Goal: Task Accomplishment & Management: Complete application form

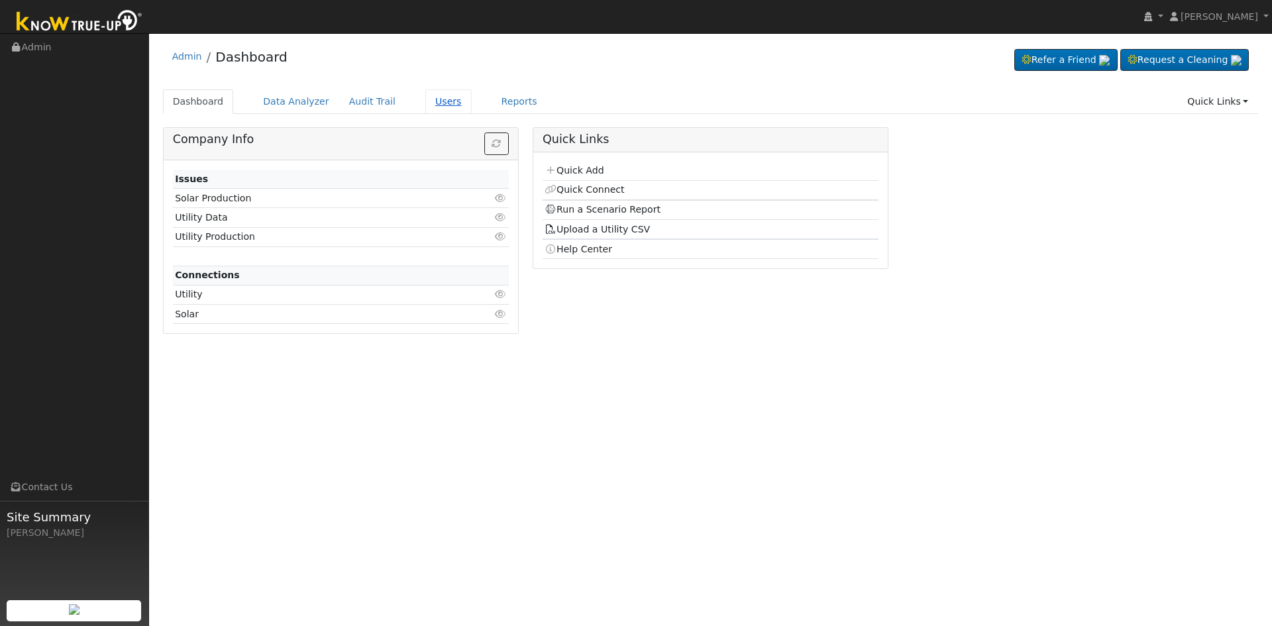
click at [427, 101] on link "Users" at bounding box center [448, 101] width 46 height 25
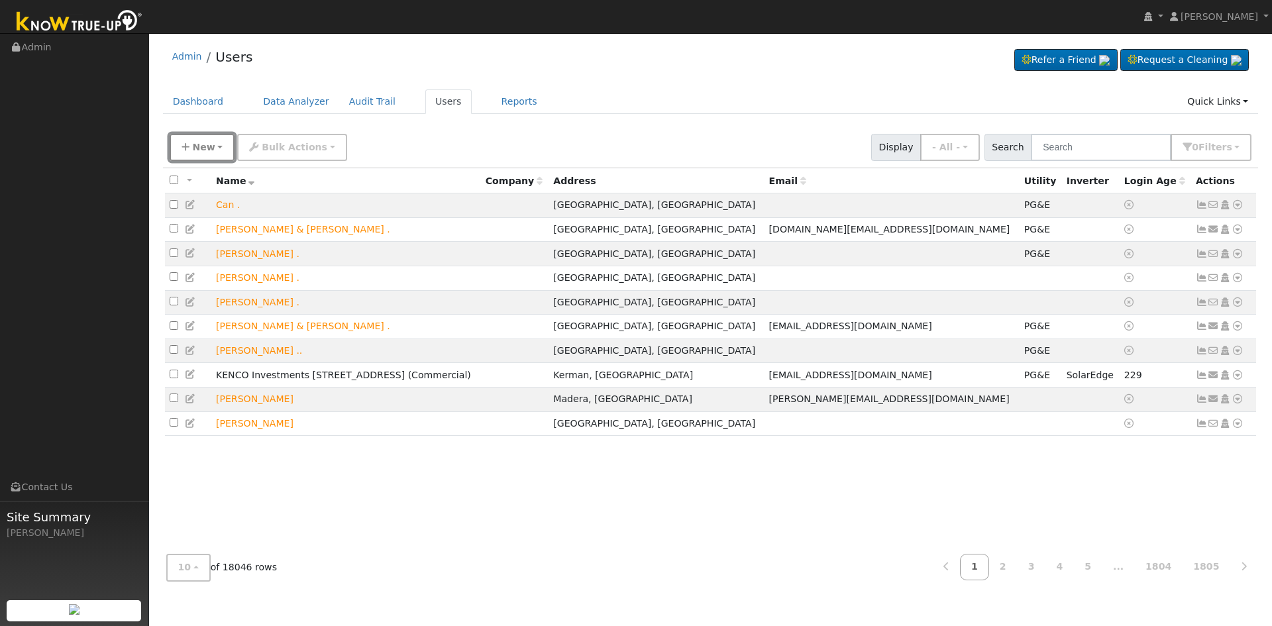
click at [197, 145] on span "New" at bounding box center [203, 147] width 23 height 11
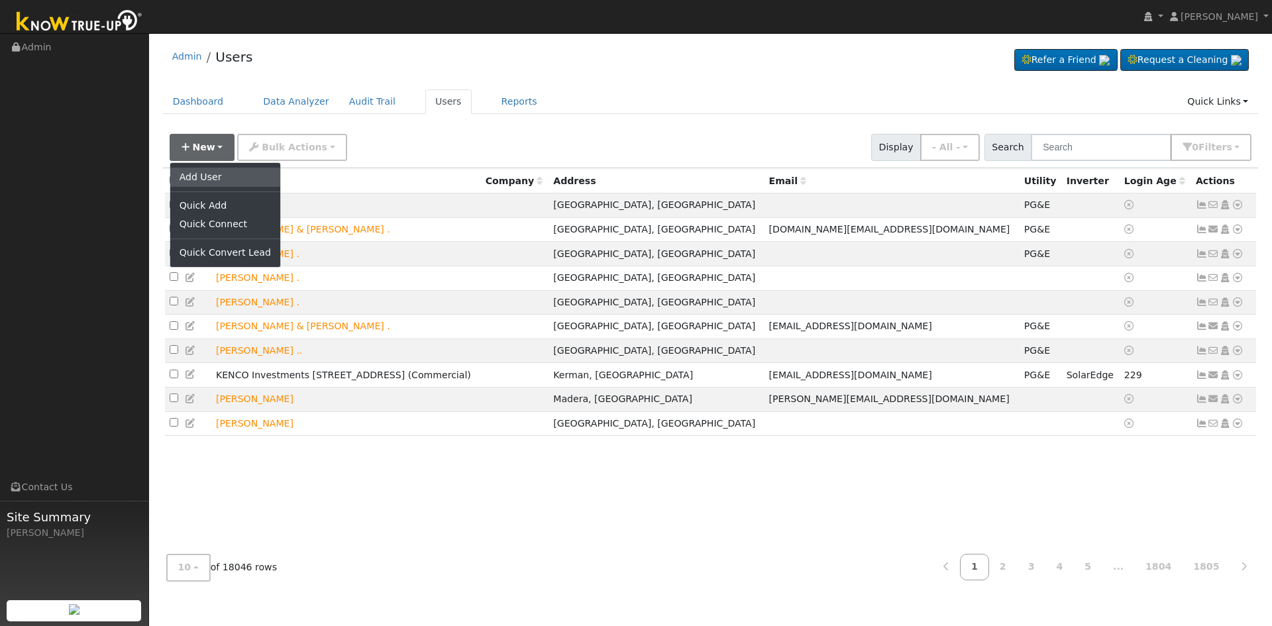
click at [216, 178] on link "Add User" at bounding box center [225, 177] width 110 height 19
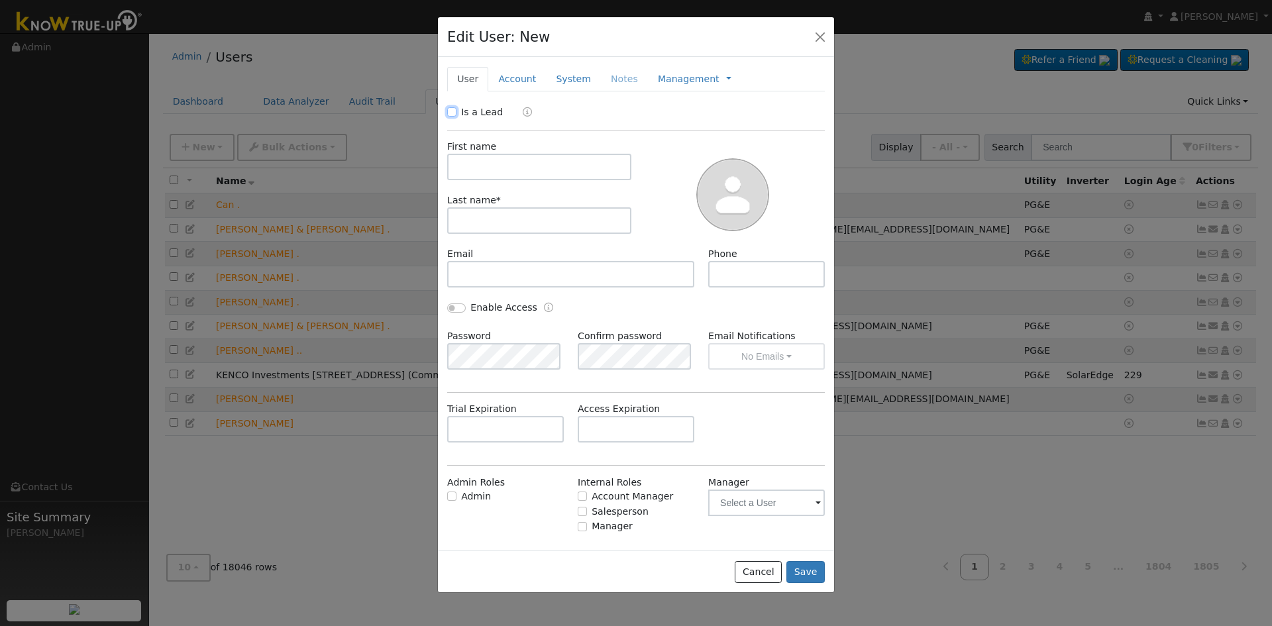
click at [453, 113] on input "Is a Lead" at bounding box center [451, 111] width 9 height 9
checkbox input "true"
click at [510, 173] on input "text" at bounding box center [539, 167] width 184 height 27
type input "Sara"
type input "Rastegar"
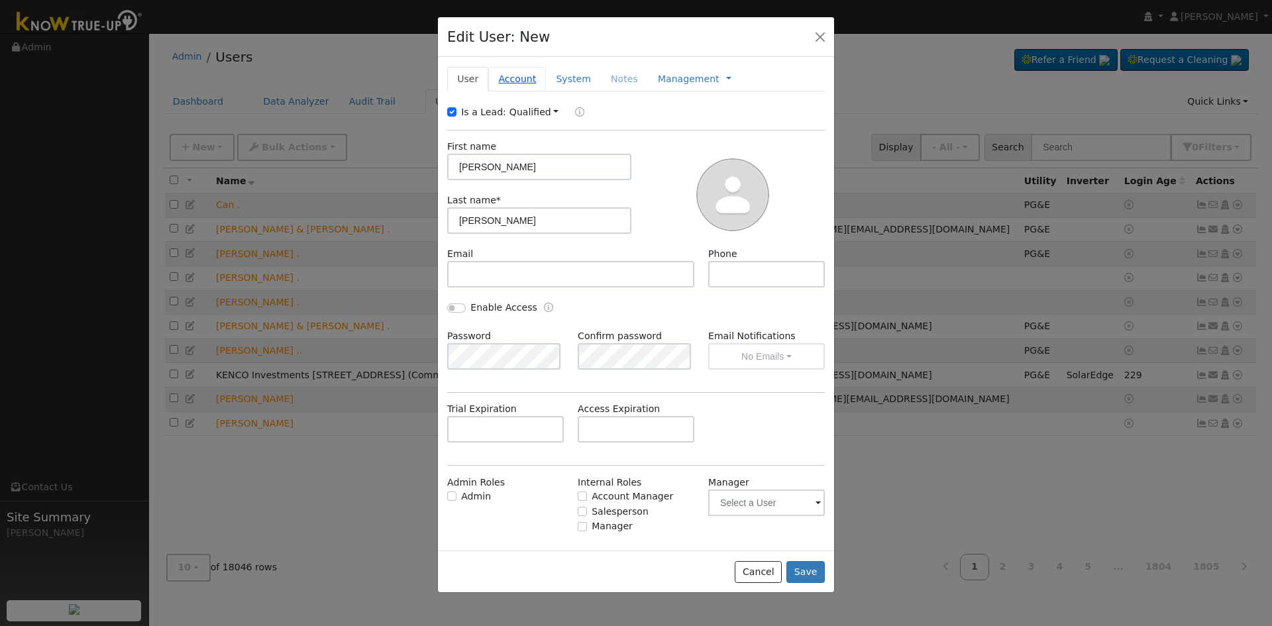
click at [523, 82] on link "Account" at bounding box center [517, 79] width 58 height 25
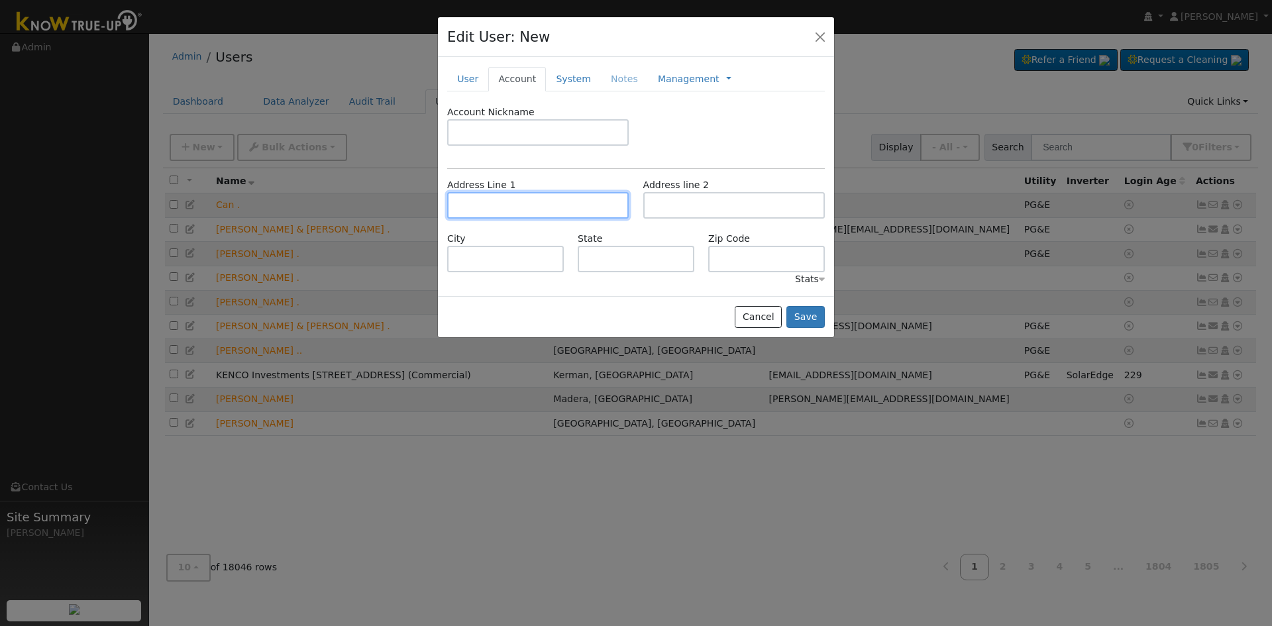
click at [515, 201] on input "text" at bounding box center [538, 205] width 182 height 27
type input "2984 East Powers Avenue"
type input "Fresno"
type input "CA"
type input "93720"
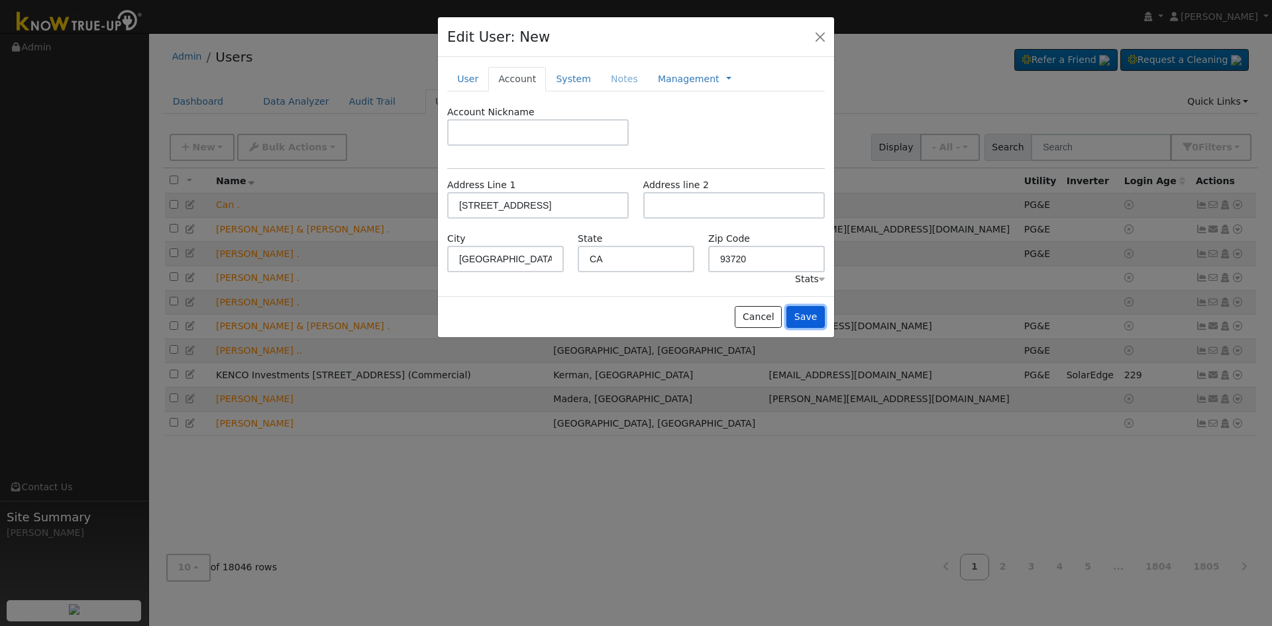
click at [804, 314] on button "Save" at bounding box center [806, 317] width 38 height 23
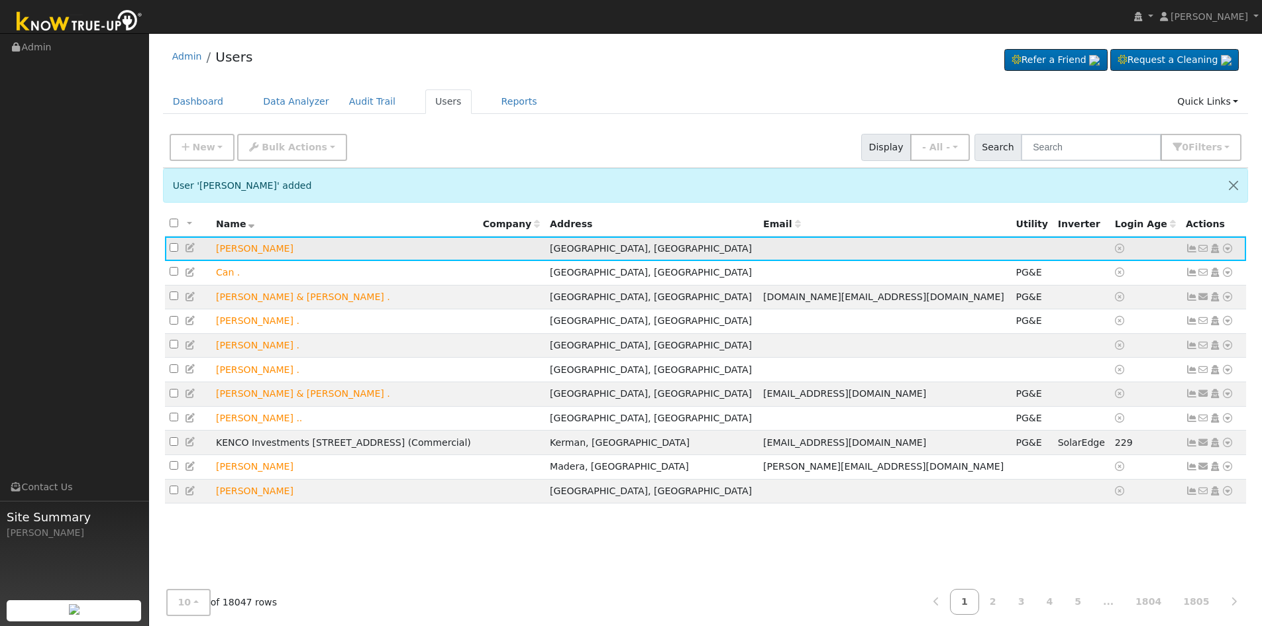
click at [1227, 249] on icon at bounding box center [1228, 248] width 12 height 9
click at [0, 0] on icon at bounding box center [0, 0] width 0 height 0
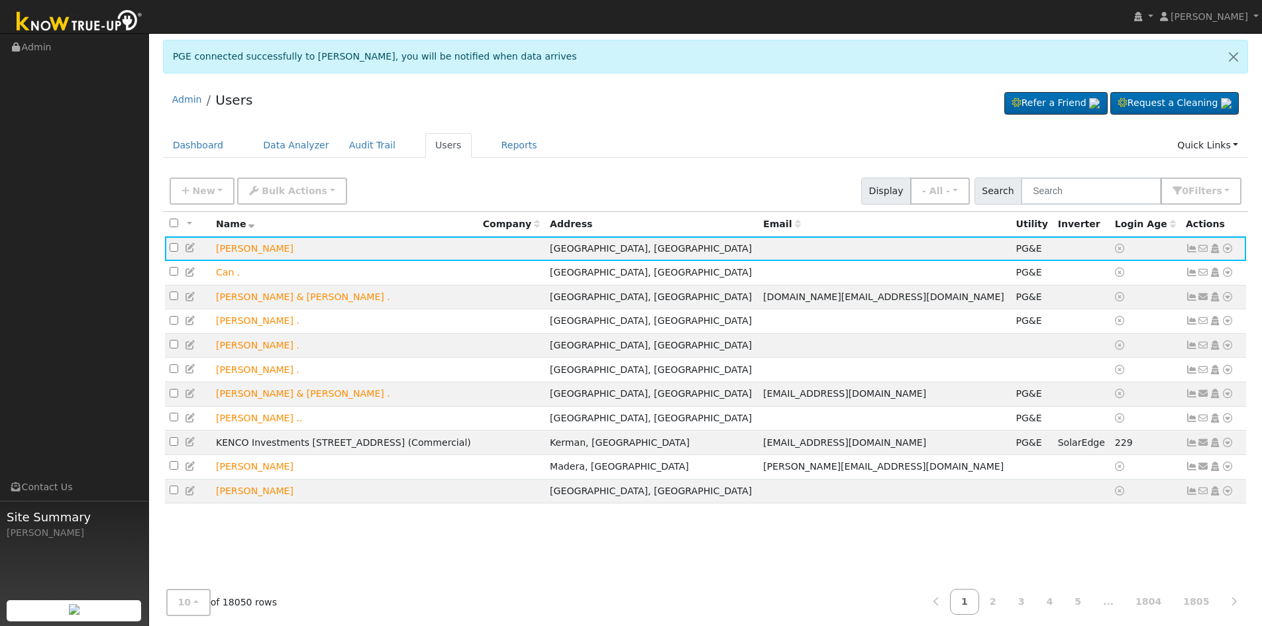
drag, startPoint x: 426, startPoint y: 144, endPoint x: 606, endPoint y: 178, distance: 182.7
click at [426, 144] on link "Users" at bounding box center [448, 145] width 46 height 25
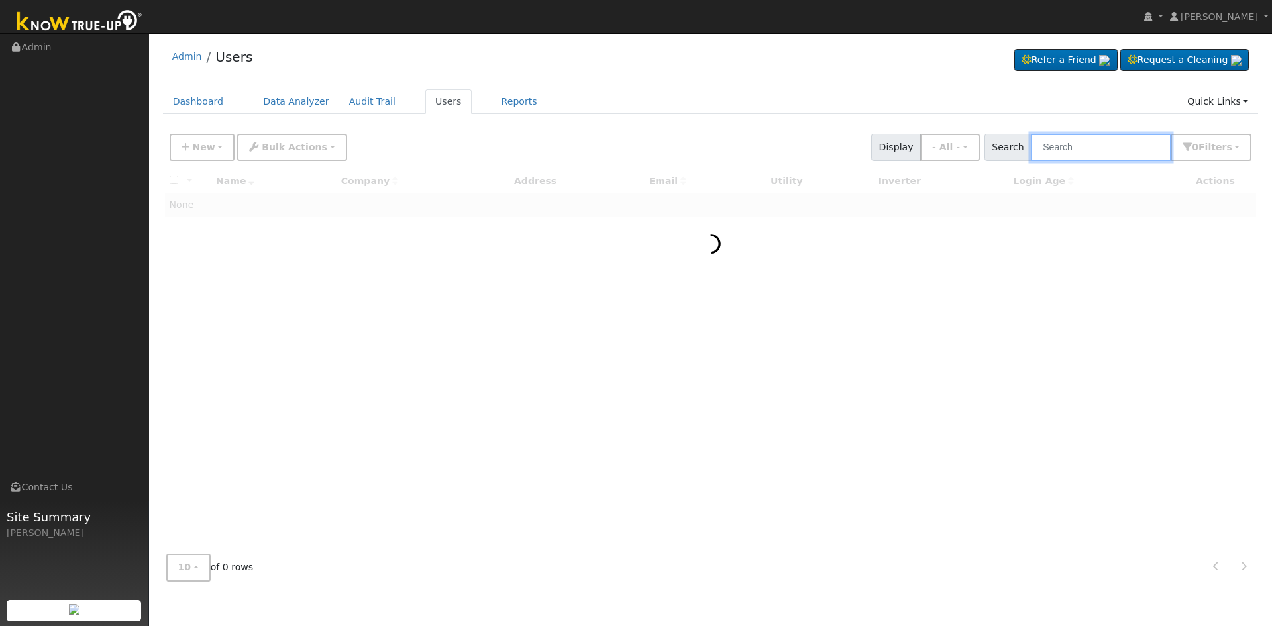
click at [1070, 146] on input "text" at bounding box center [1101, 147] width 140 height 27
type input "[PERSON_NAME]"
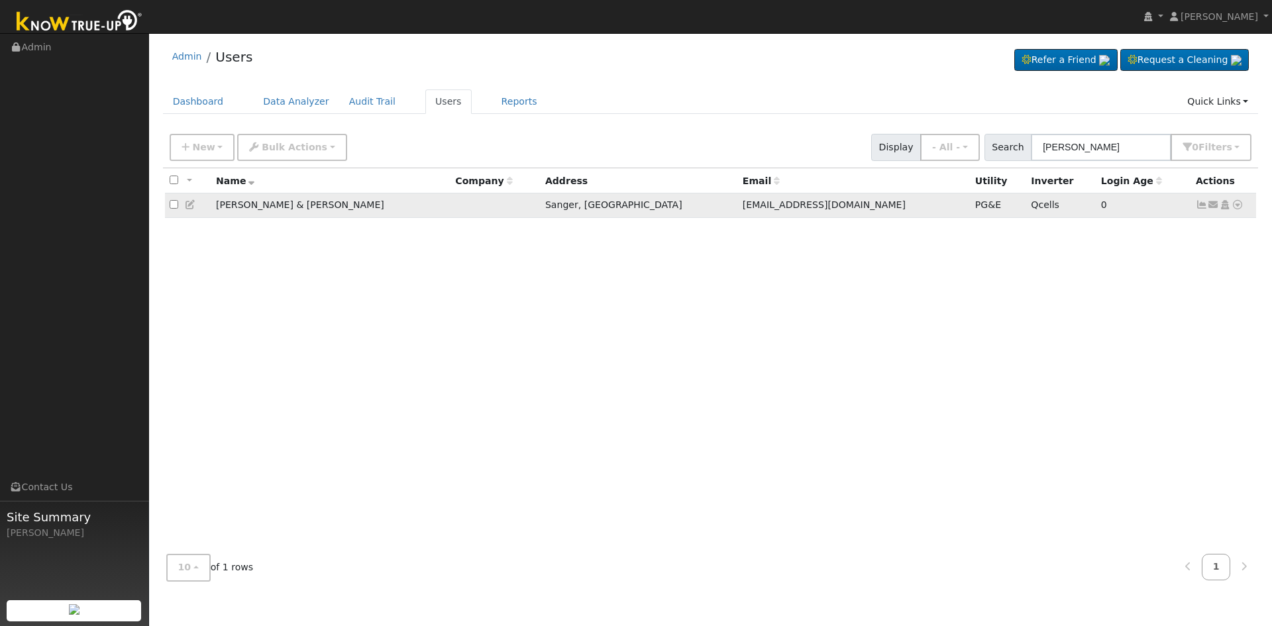
click at [1240, 206] on icon at bounding box center [1238, 204] width 12 height 9
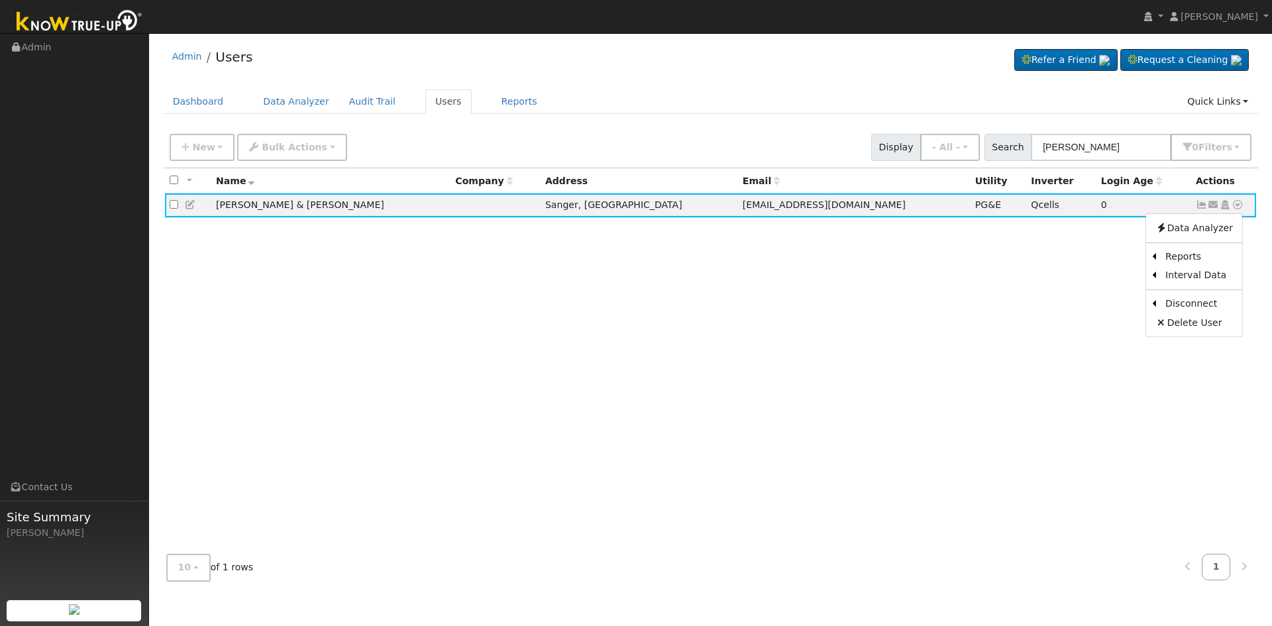
drag, startPoint x: 1108, startPoint y: 255, endPoint x: 1032, endPoint y: 250, distance: 75.7
click at [0, 0] on link "Scenario" at bounding box center [0, 0] width 0 height 0
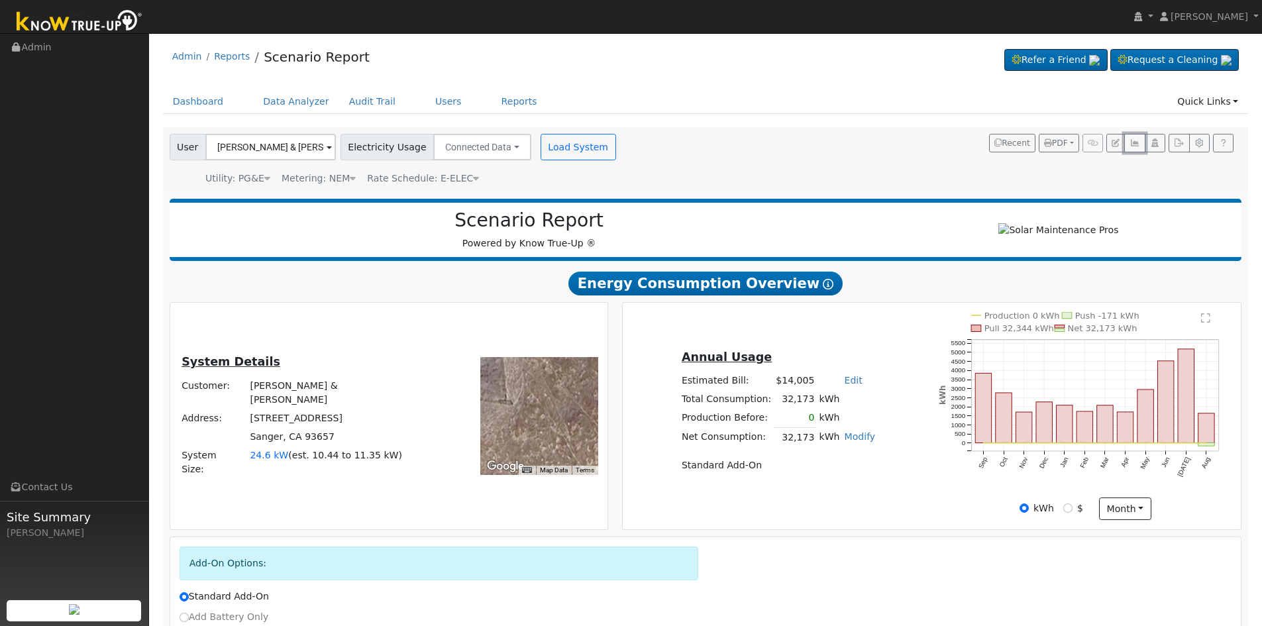
drag, startPoint x: 1134, startPoint y: 138, endPoint x: 1081, endPoint y: 165, distance: 59.3
click at [1134, 138] on button "button" at bounding box center [1134, 143] width 21 height 19
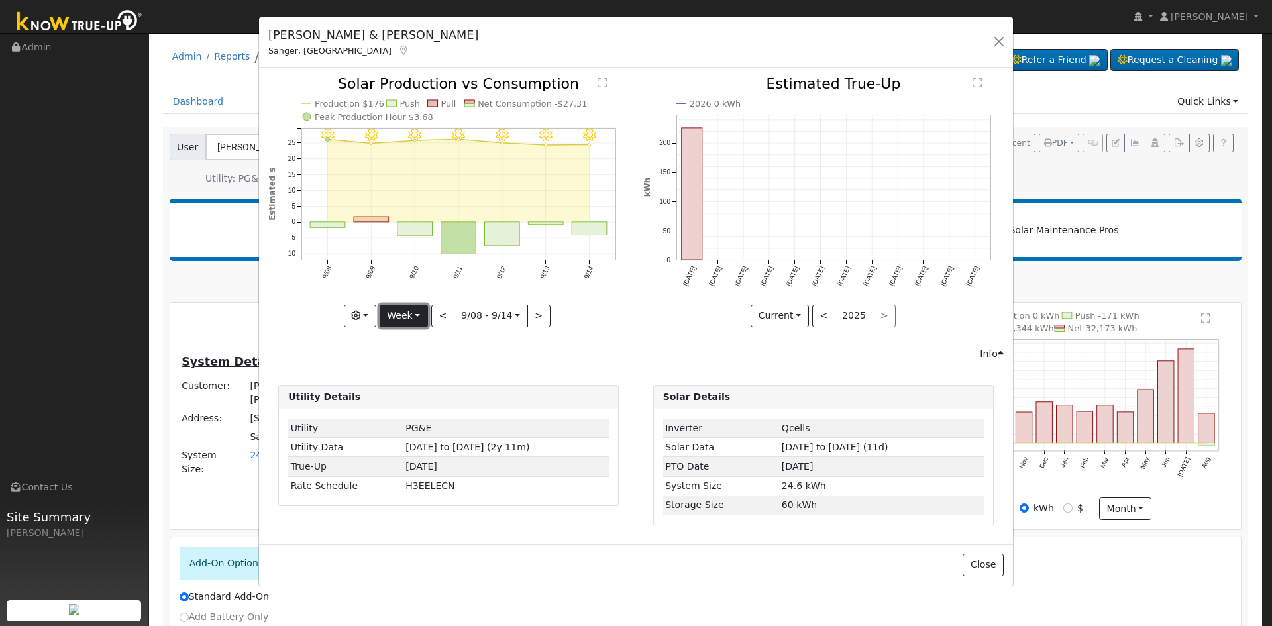
click at [413, 317] on button "Week" at bounding box center [404, 316] width 48 height 23
click at [419, 385] on link "Month" at bounding box center [426, 380] width 92 height 19
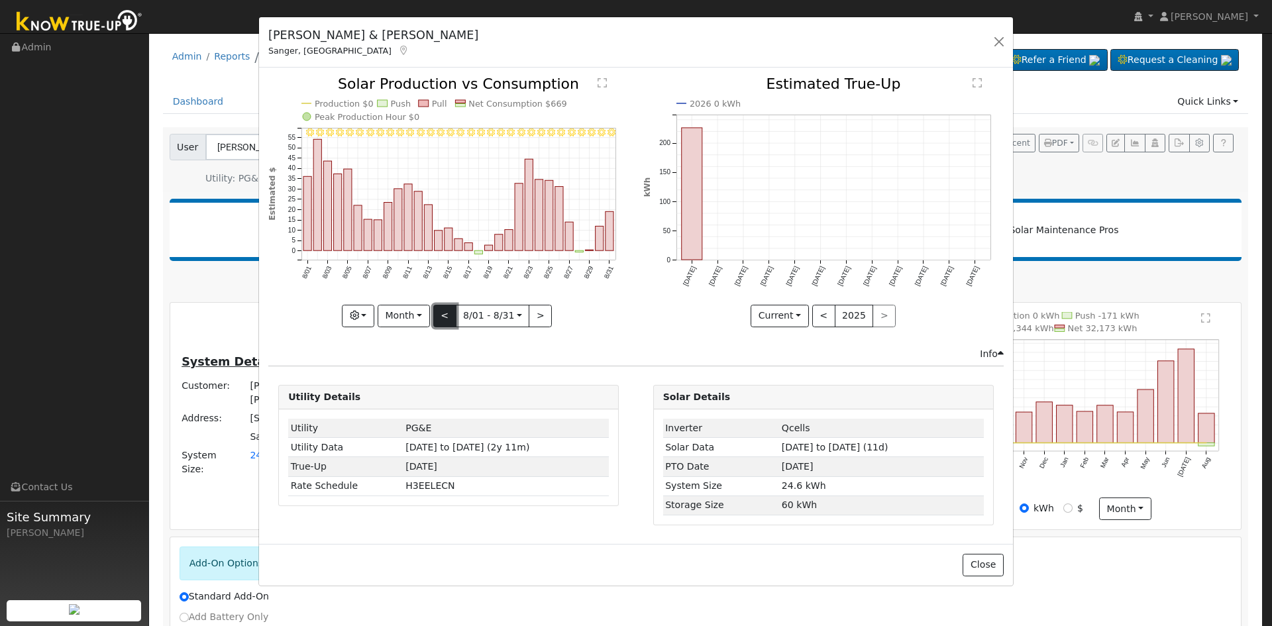
click at [440, 316] on button "<" at bounding box center [444, 316] width 23 height 23
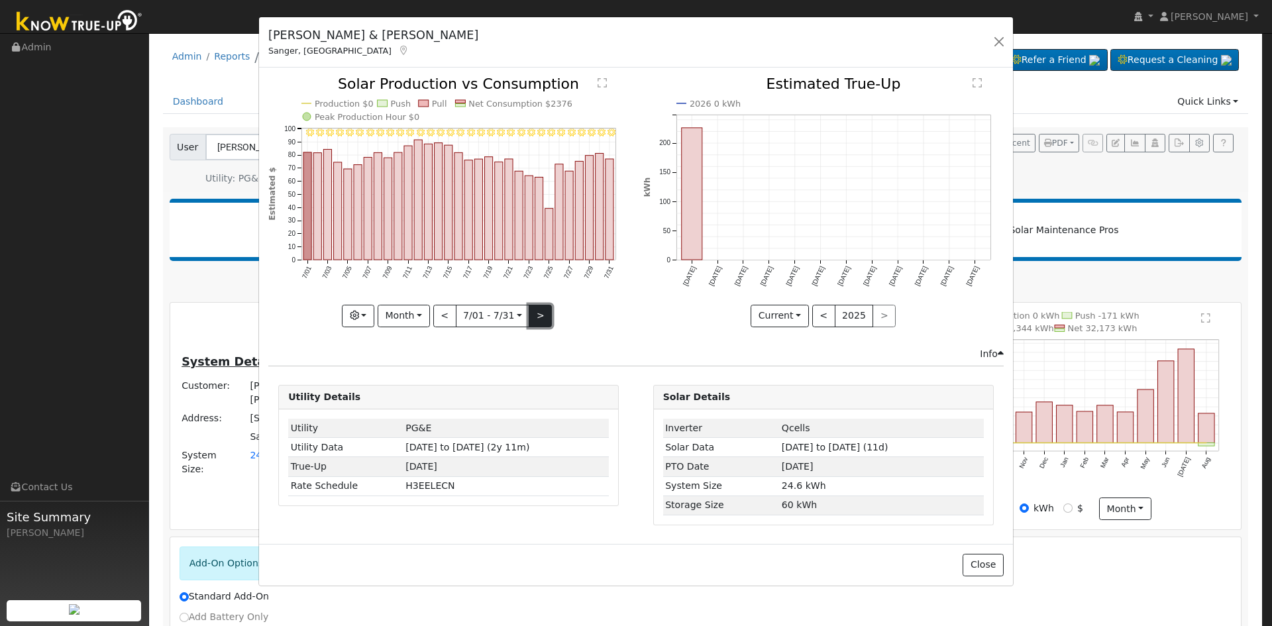
click at [544, 311] on button ">" at bounding box center [540, 316] width 23 height 23
type input "[DATE]"
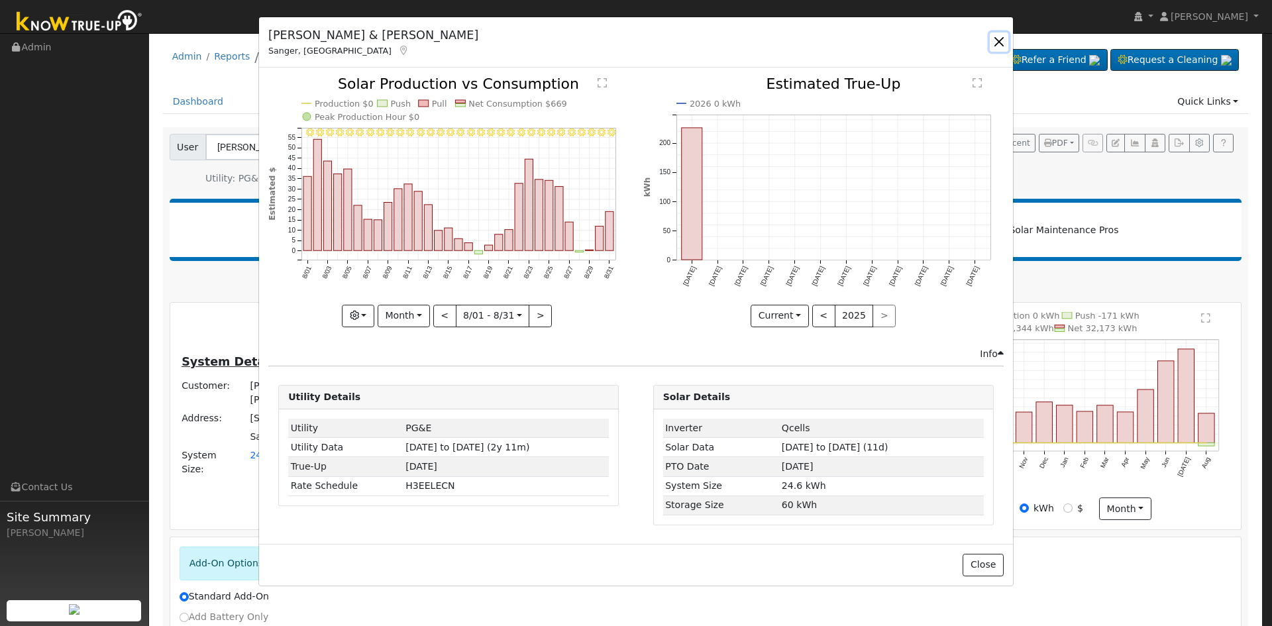
click at [1000, 36] on button "button" at bounding box center [999, 41] width 19 height 19
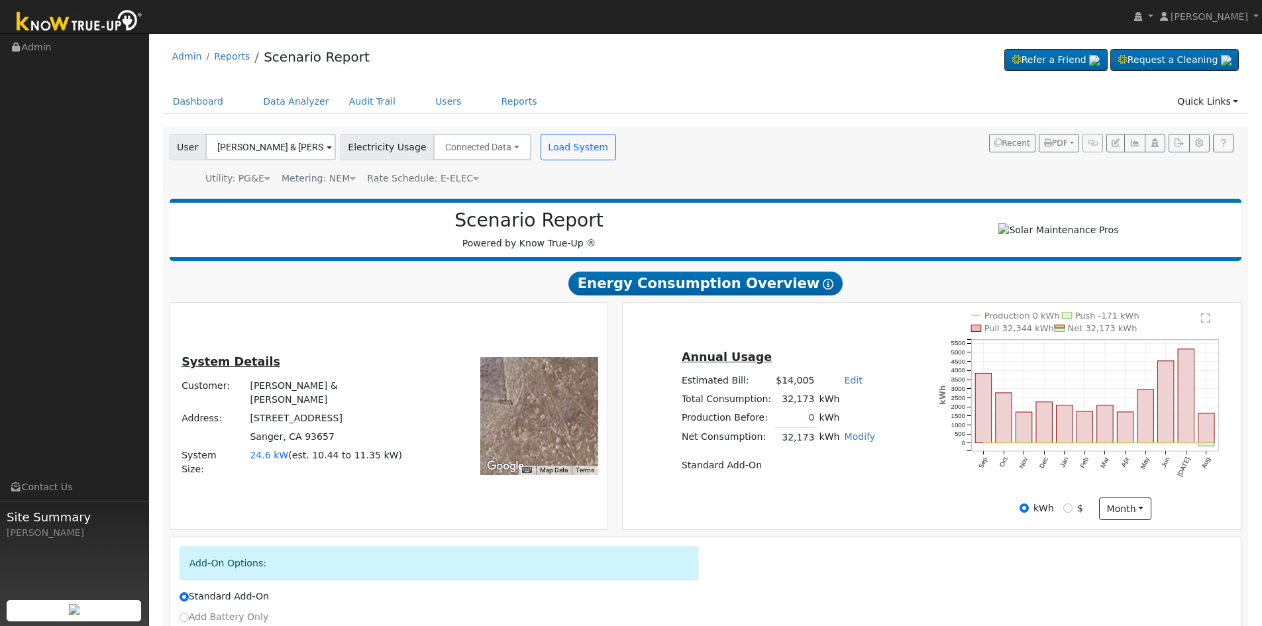
click at [777, 165] on div "User Lori & Randy Welch Account Default Account Default Account 20253 Thermal R…" at bounding box center [703, 157] width 1073 height 56
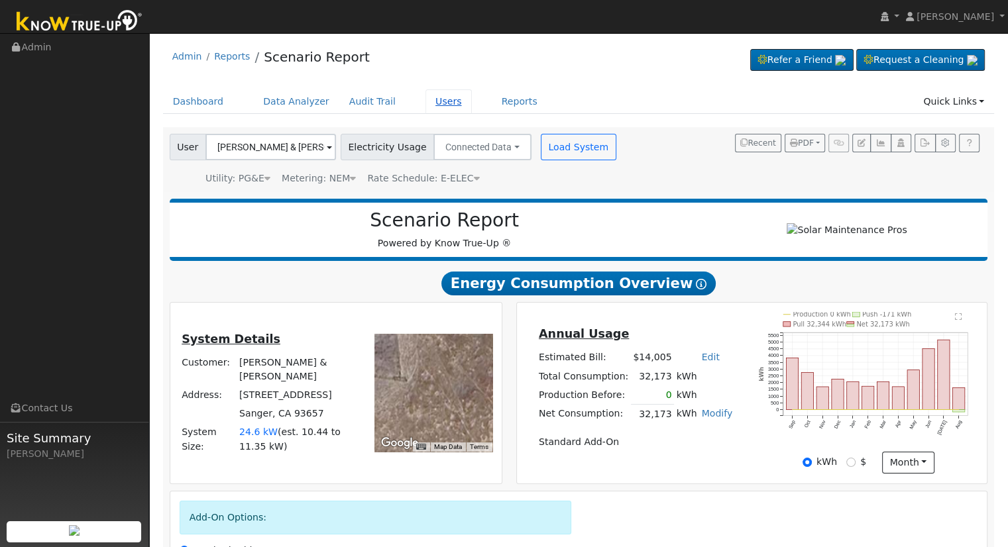
click at [430, 102] on link "Users" at bounding box center [448, 101] width 46 height 25
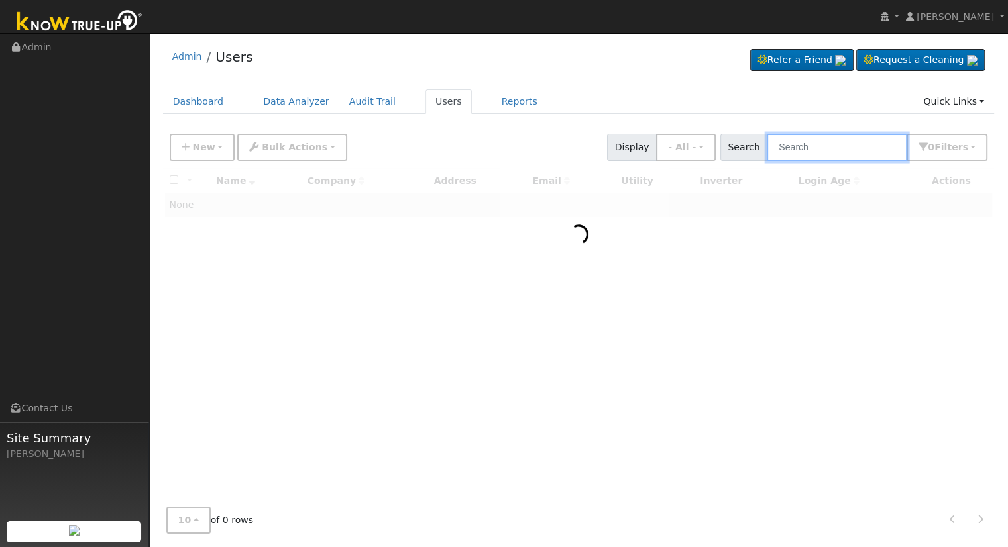
click at [853, 144] on input "text" at bounding box center [837, 147] width 140 height 27
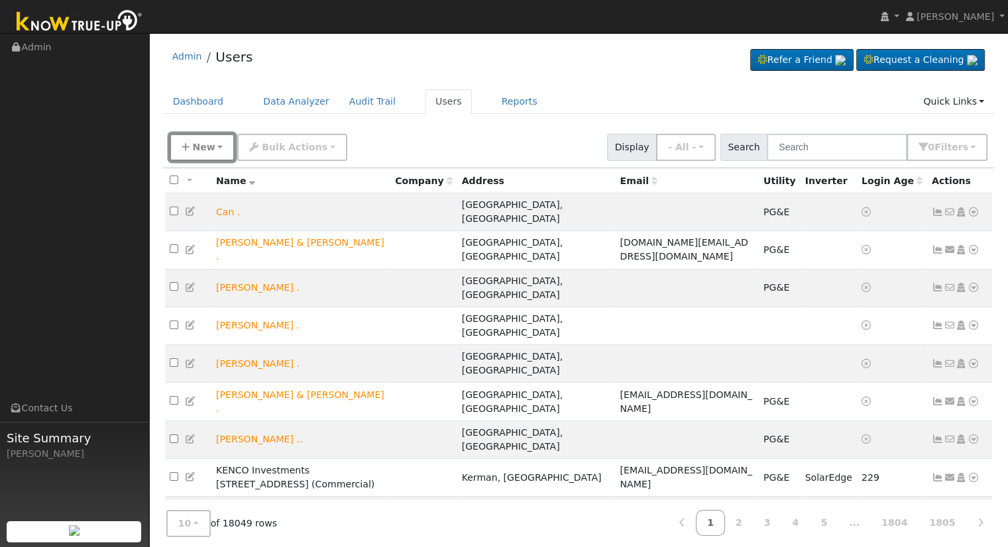
drag, startPoint x: 206, startPoint y: 150, endPoint x: 207, endPoint y: 170, distance: 19.9
click at [206, 150] on span "New" at bounding box center [203, 147] width 23 height 11
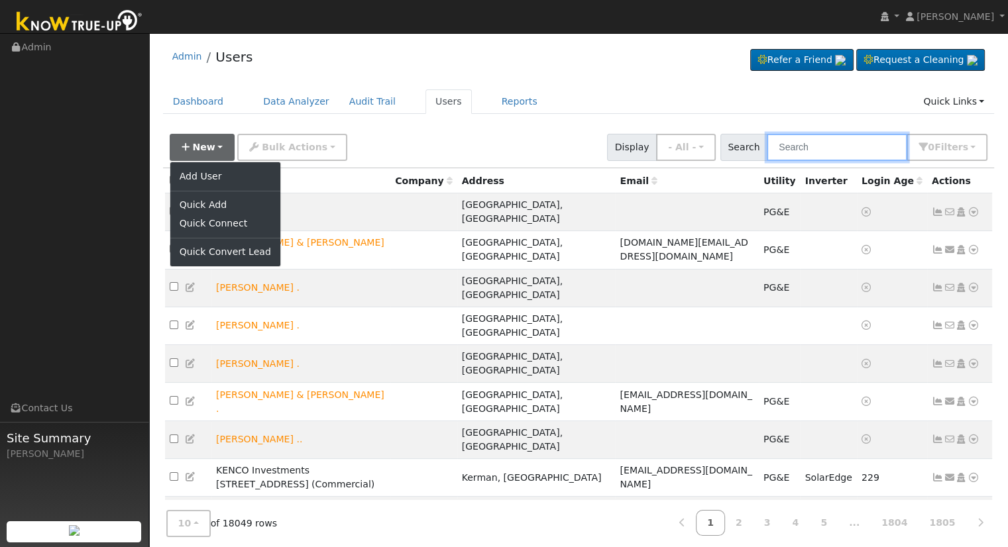
click at [808, 140] on input "text" at bounding box center [837, 147] width 140 height 27
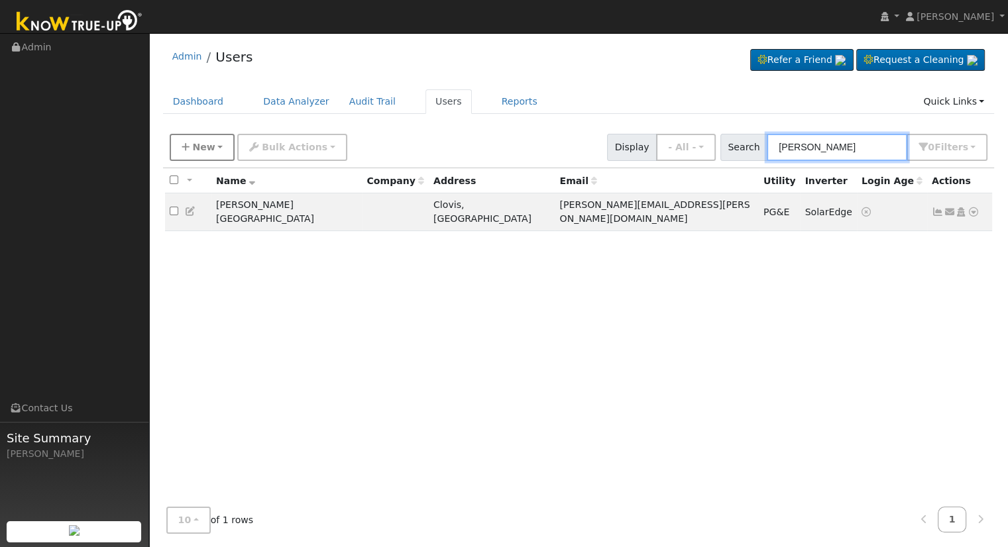
type input "[PERSON_NAME]"
click at [205, 151] on span "New" at bounding box center [203, 147] width 23 height 11
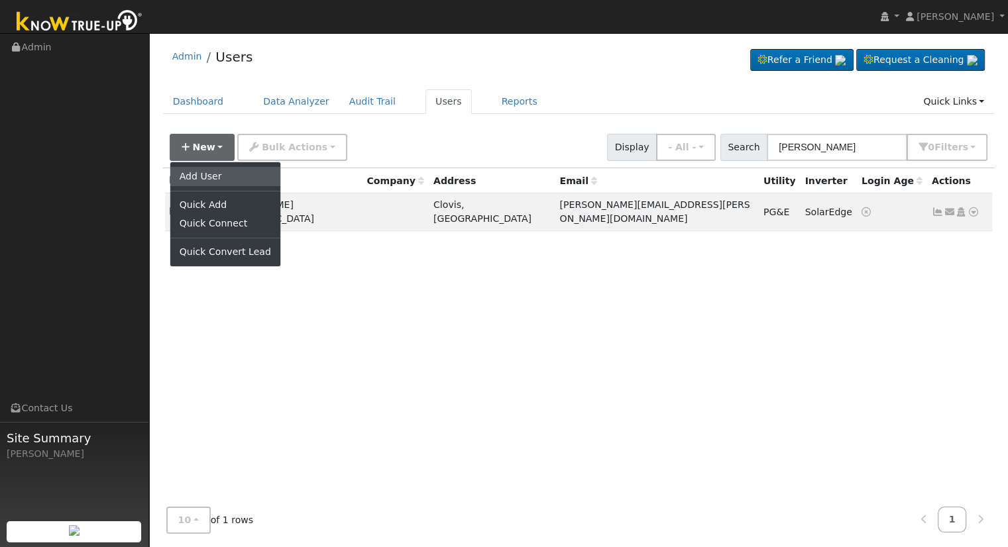
click at [215, 178] on link "Add User" at bounding box center [225, 176] width 110 height 19
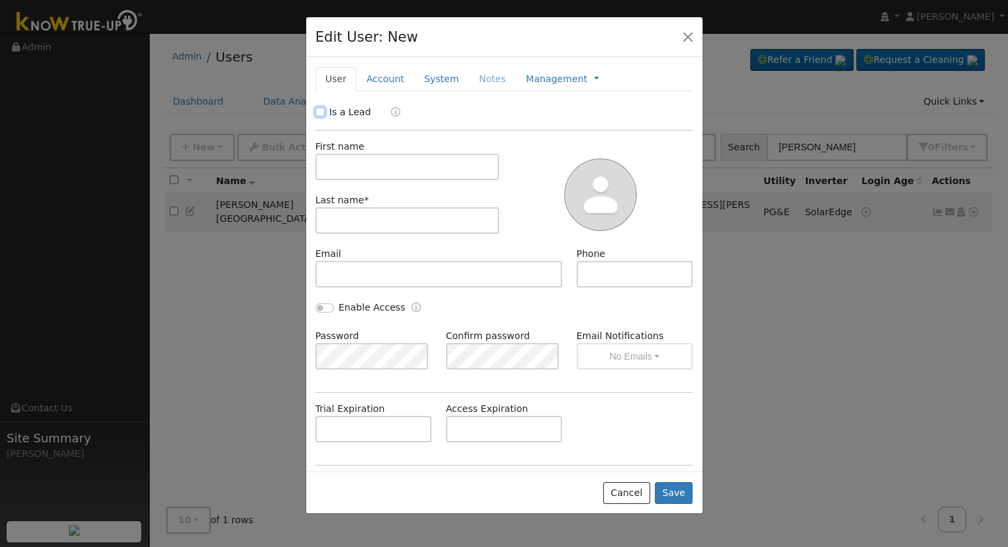
click at [321, 114] on input "Is a Lead" at bounding box center [319, 111] width 9 height 9
checkbox input "true"
click at [349, 174] on input "text" at bounding box center [407, 167] width 184 height 27
type input "Jan"
type input "Sweyer"
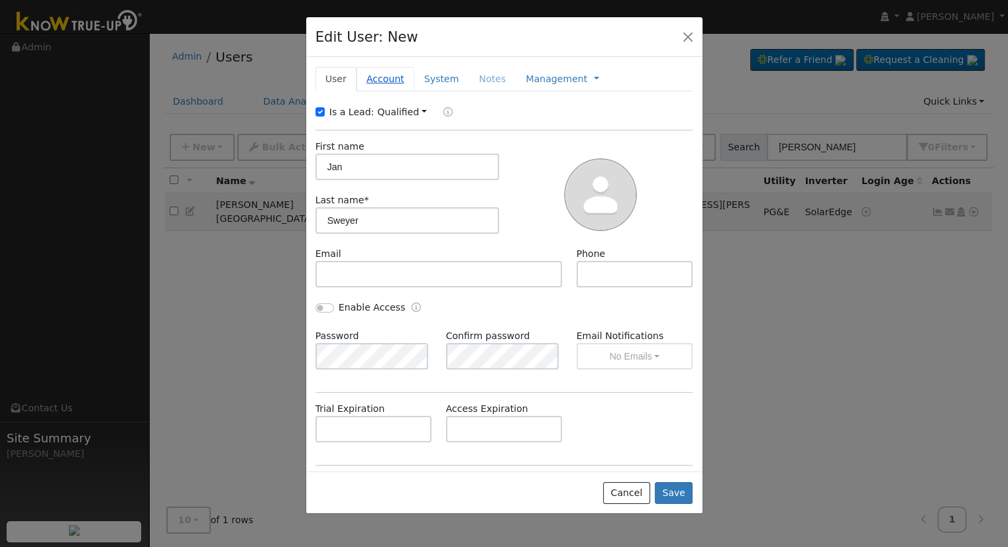
click at [378, 80] on link "Account" at bounding box center [385, 79] width 58 height 25
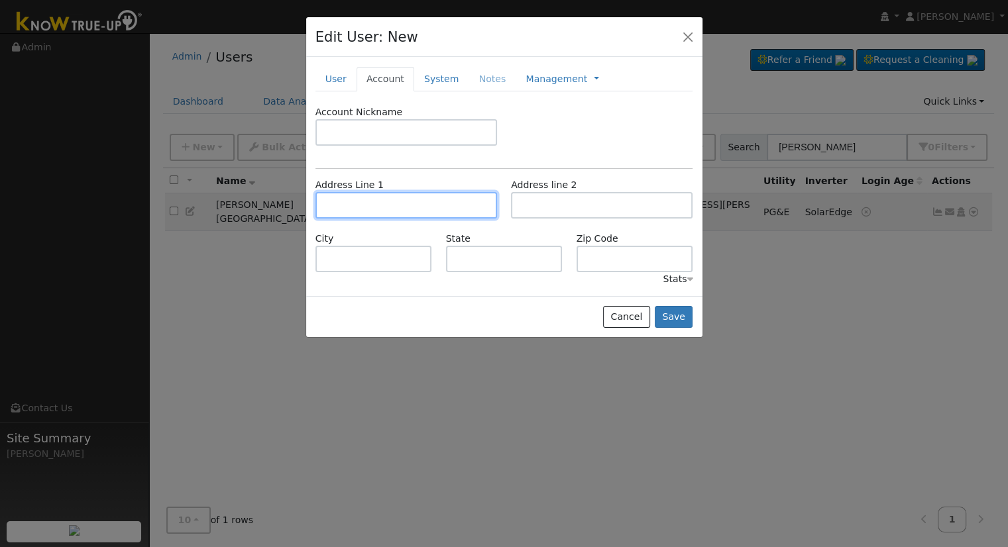
click at [371, 206] on input "text" at bounding box center [406, 205] width 182 height 27
type input "16084 Peninsula Court"
type input "Grass Valley"
type input "CA"
type input "95949"
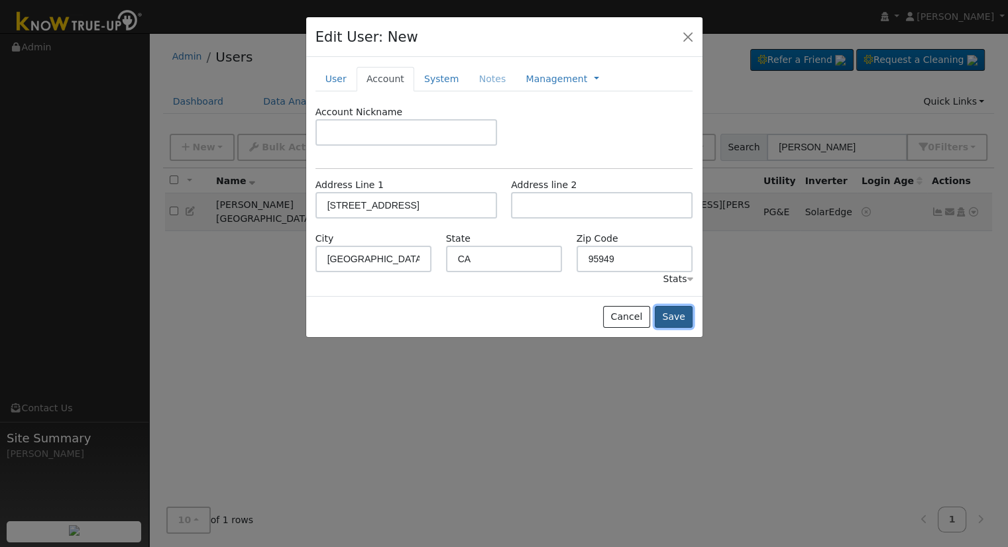
click at [676, 315] on button "Save" at bounding box center [674, 317] width 38 height 23
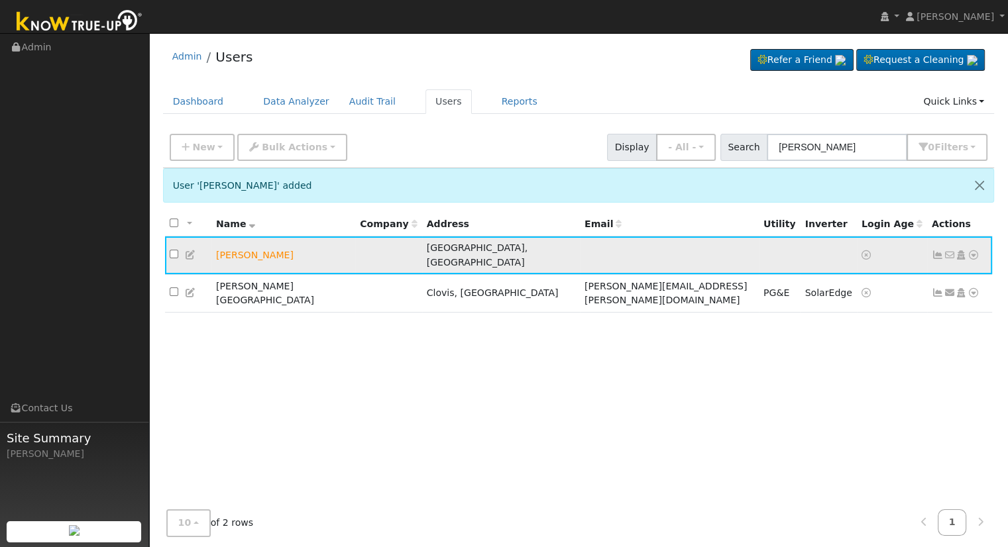
click at [973, 250] on icon at bounding box center [973, 254] width 12 height 9
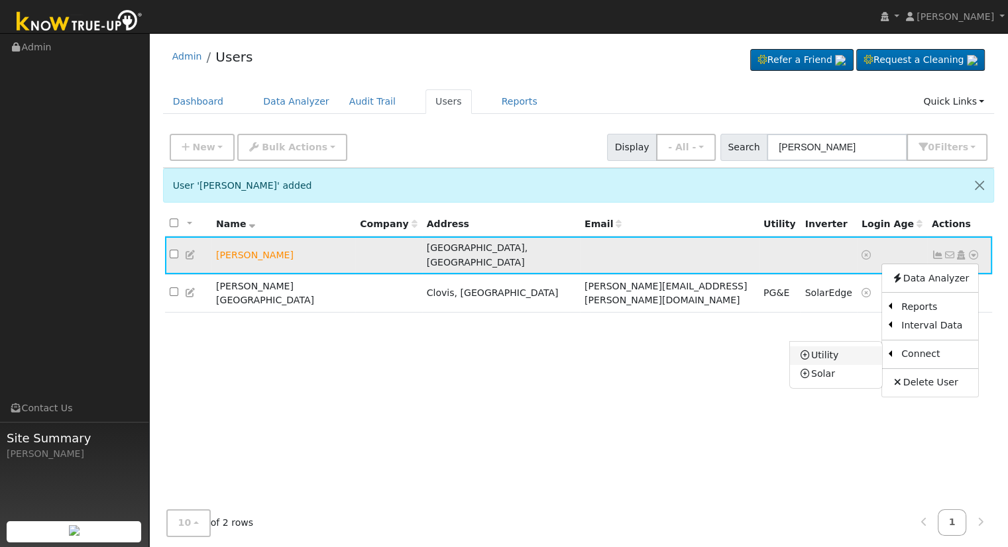
click at [855, 347] on link "Utility" at bounding box center [836, 356] width 92 height 19
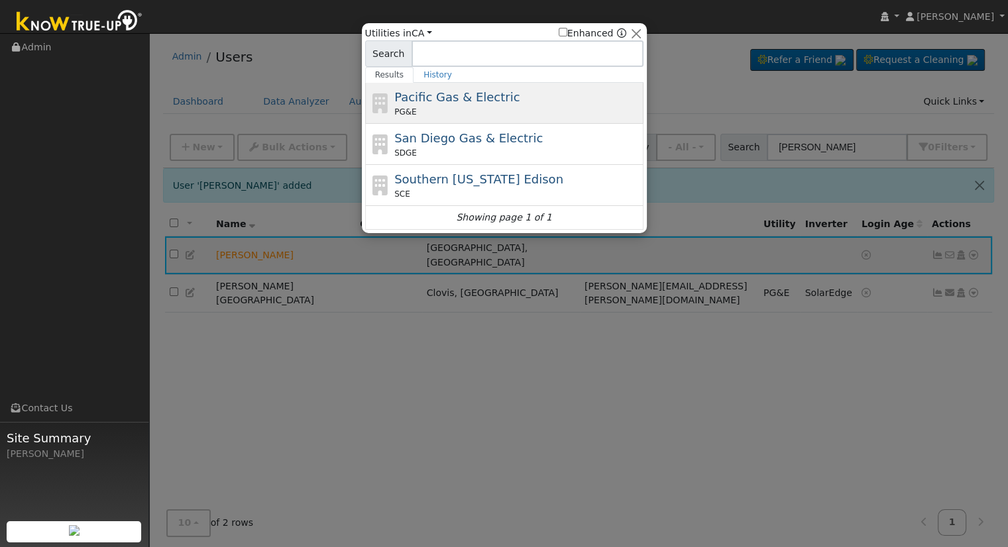
click at [466, 93] on span "Pacific Gas & Electric" at bounding box center [456, 97] width 125 height 14
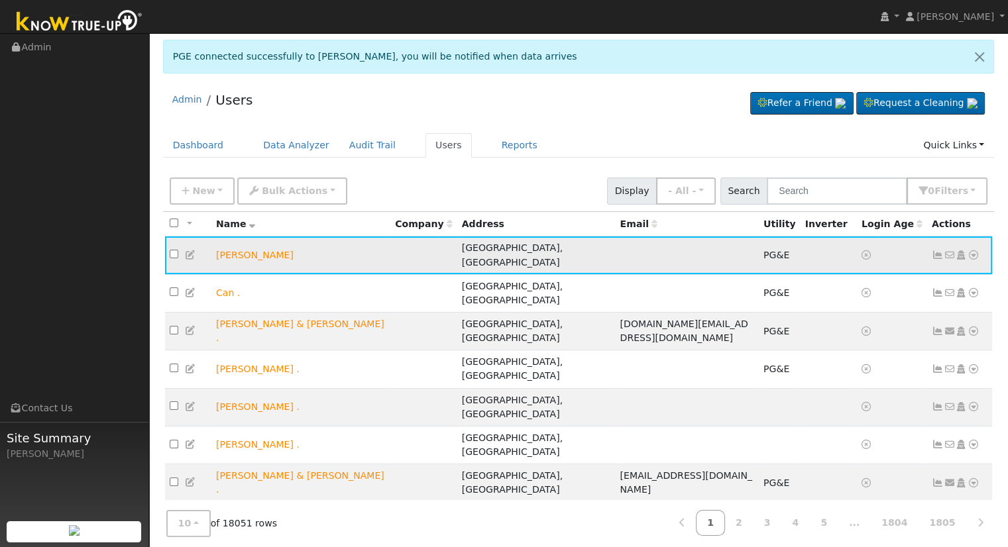
click at [975, 253] on icon at bounding box center [973, 254] width 12 height 9
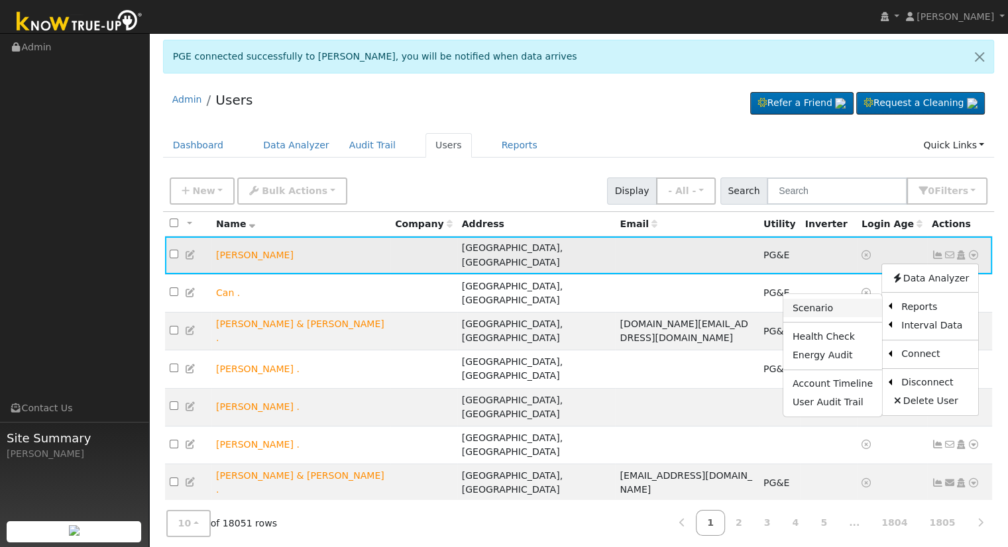
click at [832, 308] on link "Scenario" at bounding box center [832, 308] width 99 height 19
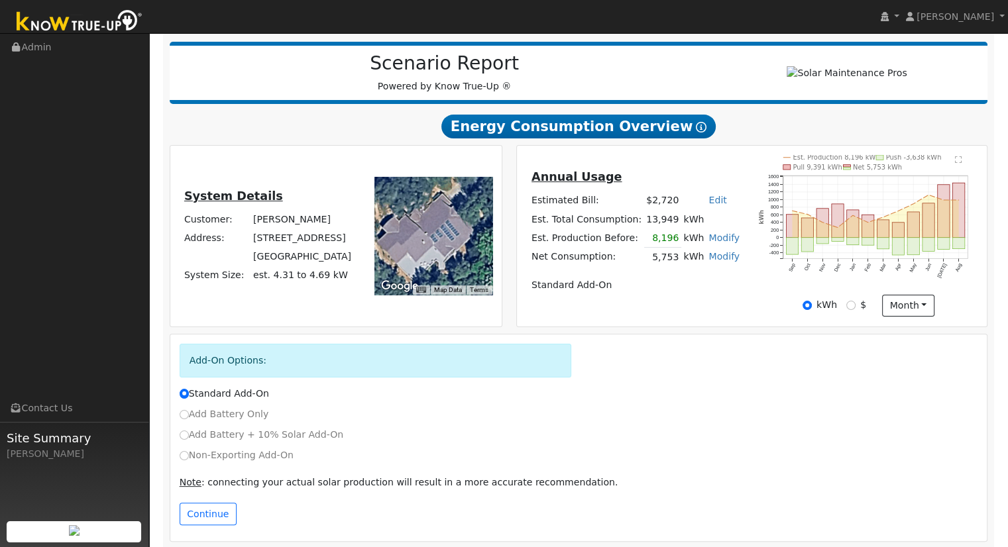
scroll to position [169, 0]
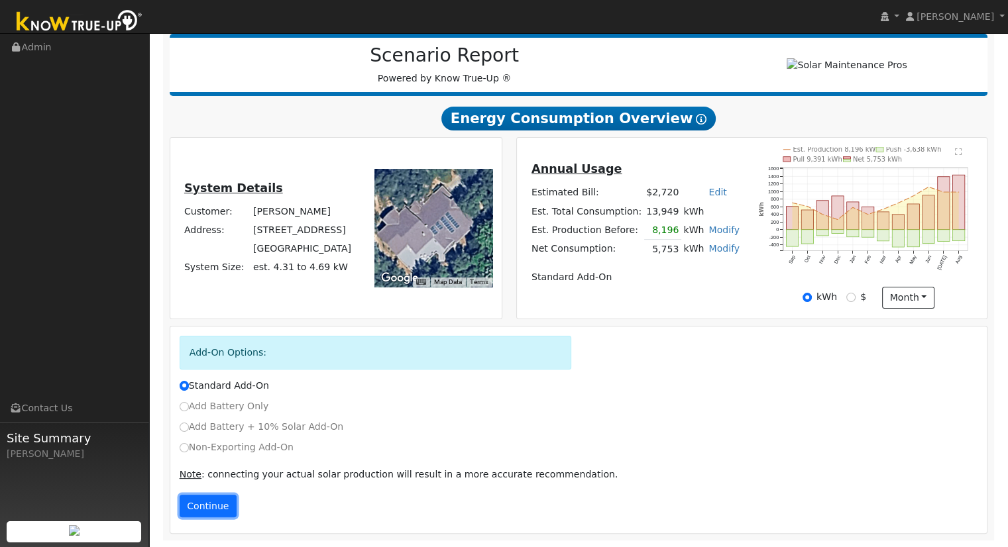
click at [204, 506] on button "Continue" at bounding box center [208, 506] width 57 height 23
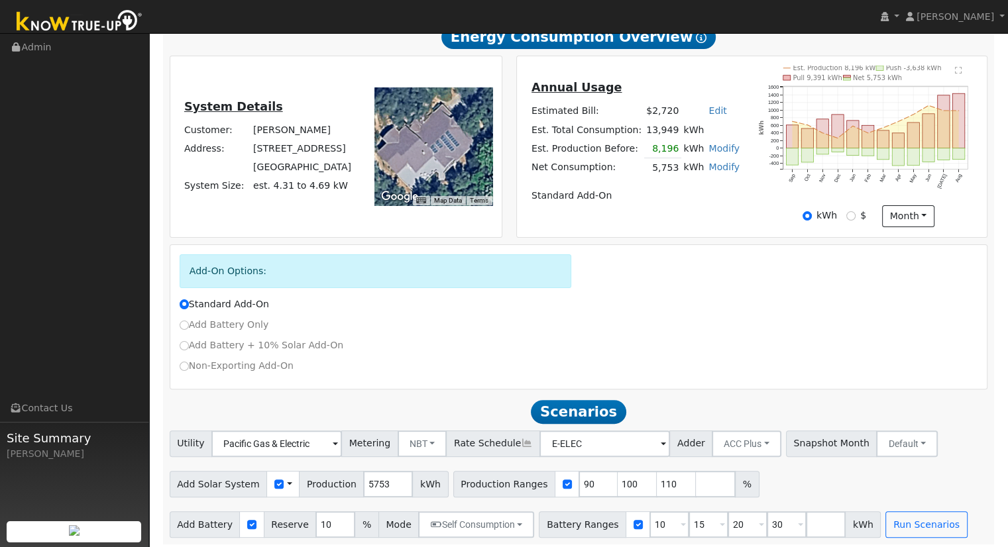
scroll to position [256, 0]
